Goal: Information Seeking & Learning: Check status

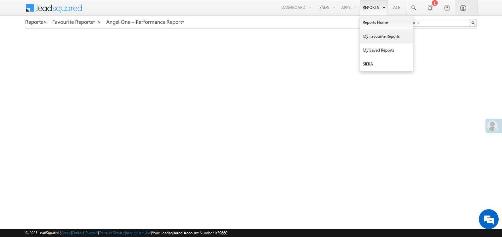
click at [368, 38] on link "My Favourite Reports" at bounding box center [386, 36] width 53 height 14
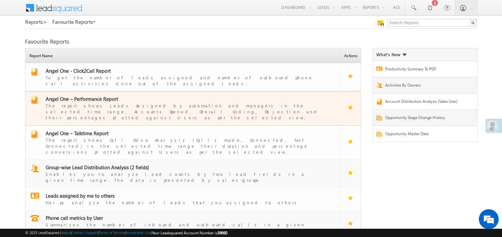
click at [85, 96] on span "Angel One – Performance Report" at bounding box center [82, 99] width 72 height 7
